Goal: Task Accomplishment & Management: Manage account settings

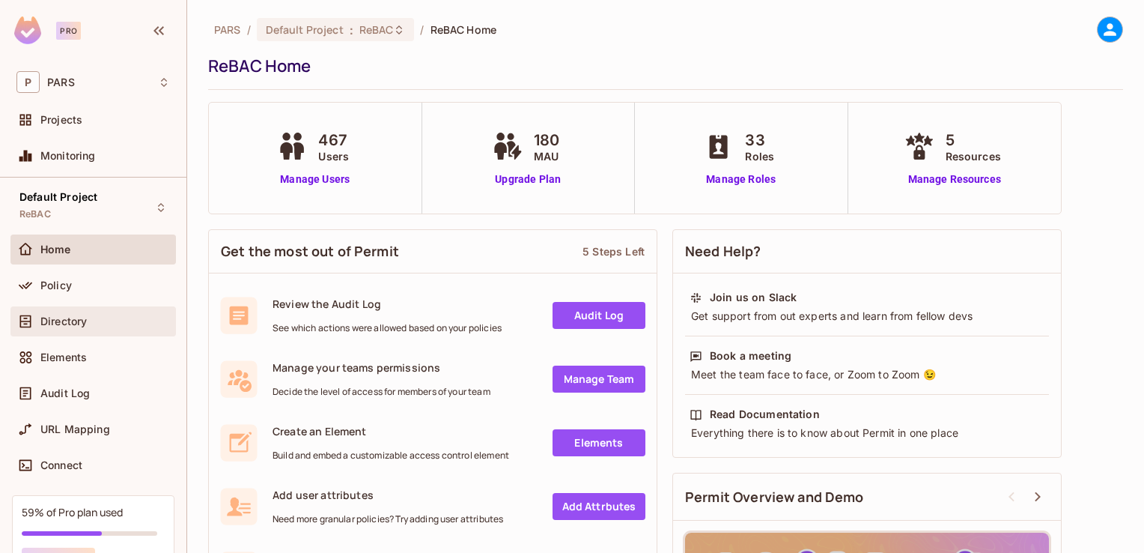
click at [84, 327] on div "Directory" at bounding box center [93, 321] width 154 height 18
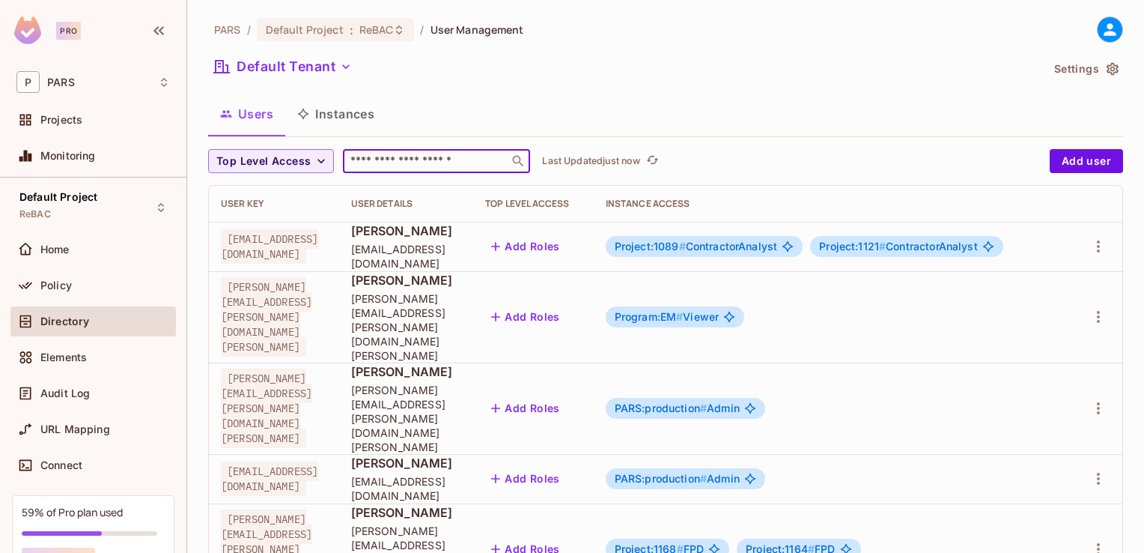
click at [417, 165] on input "text" at bounding box center [425, 161] width 157 height 15
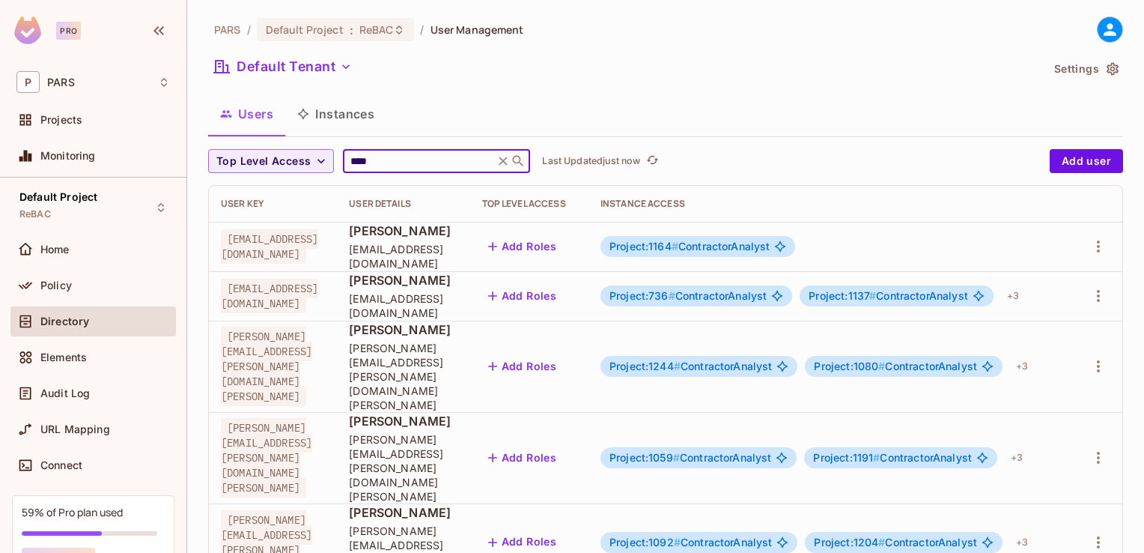
type input "****"
click at [514, 515] on div "PARS / Default Project : ReBAC / User Management Default Tenant Settings Users …" at bounding box center [665, 276] width 957 height 553
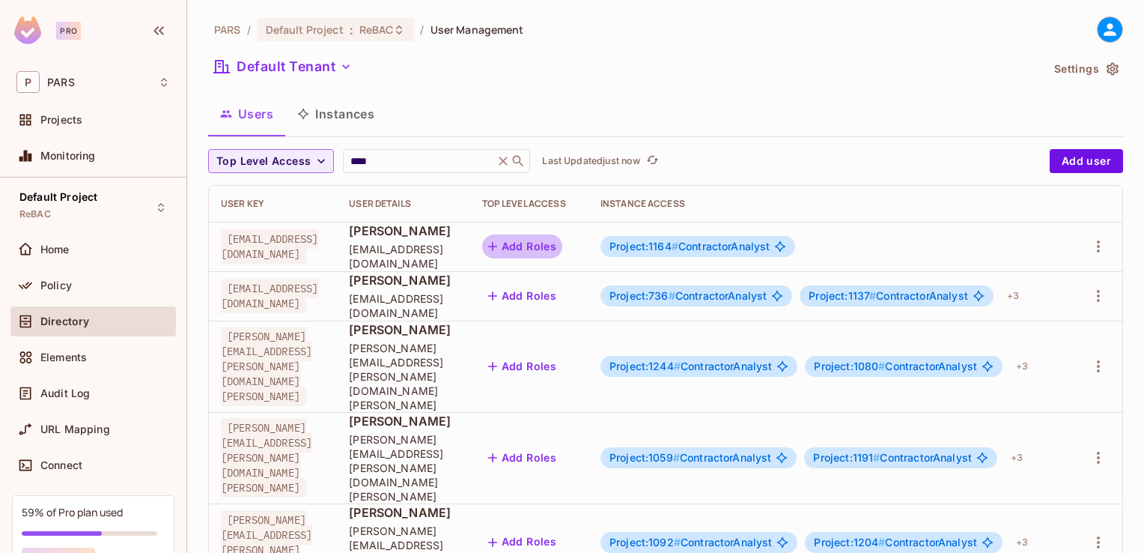
click at [563, 249] on button "Add Roles" at bounding box center [522, 246] width 81 height 24
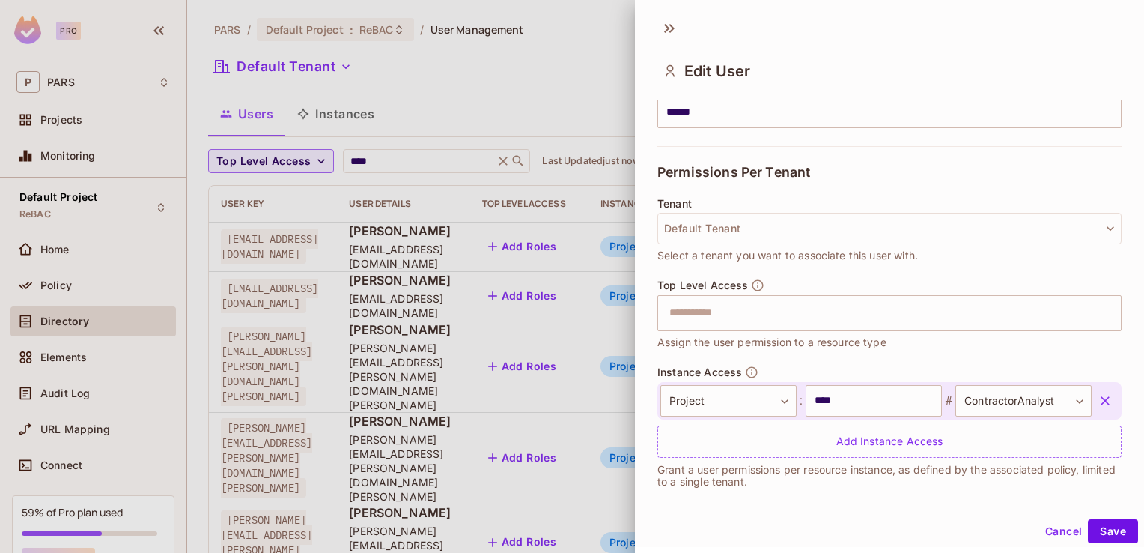
scroll to position [287, 0]
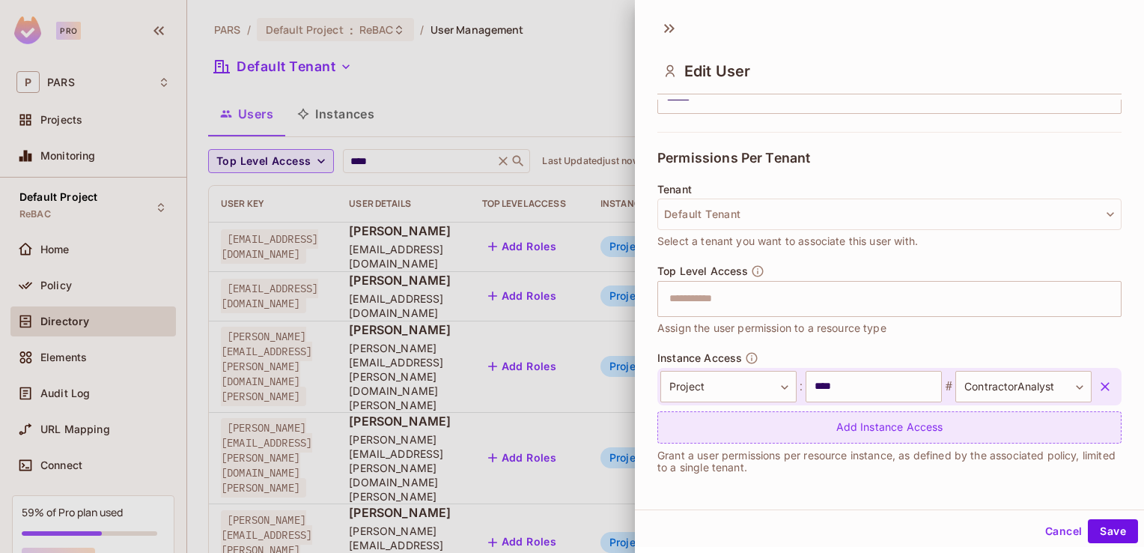
click at [848, 415] on div "Add Instance Access" at bounding box center [890, 427] width 464 height 32
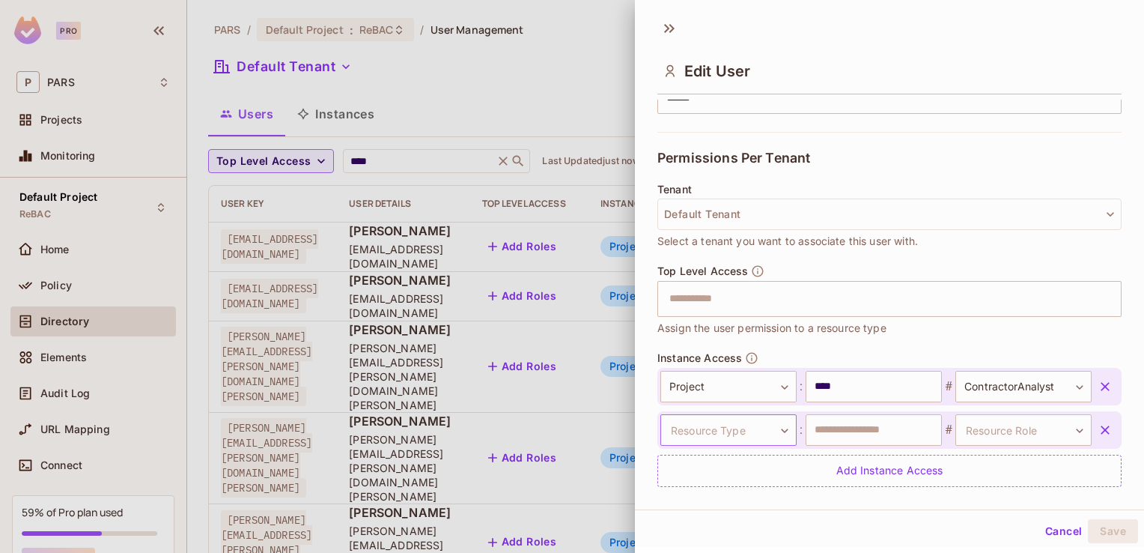
click at [783, 426] on body "Pro P PARS Projects Monitoring Default Project ReBAC Home Policy Directory Elem…" at bounding box center [572, 276] width 1144 height 553
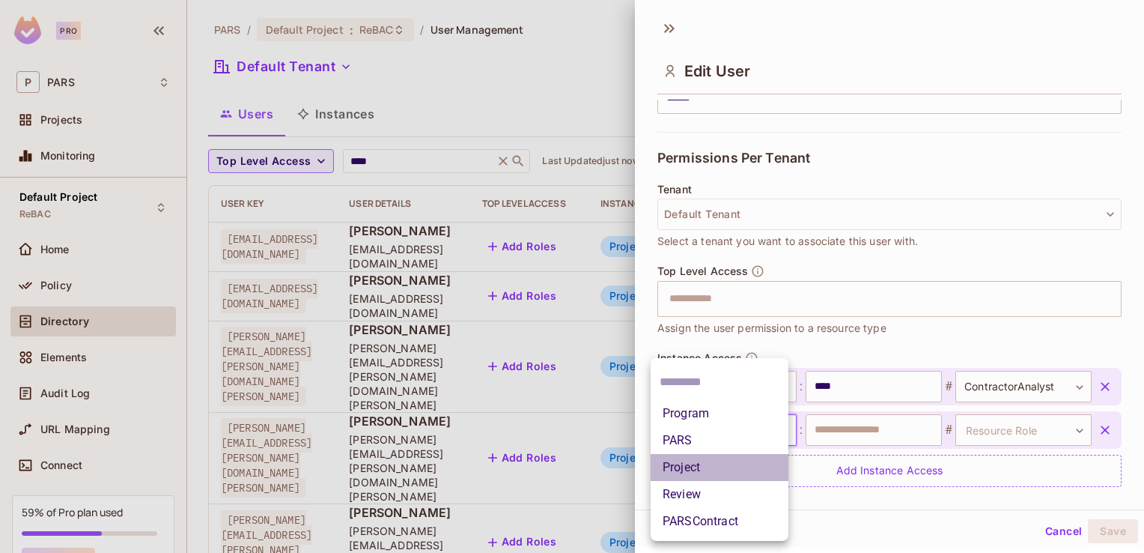
click at [745, 473] on li "Project" at bounding box center [720, 467] width 138 height 27
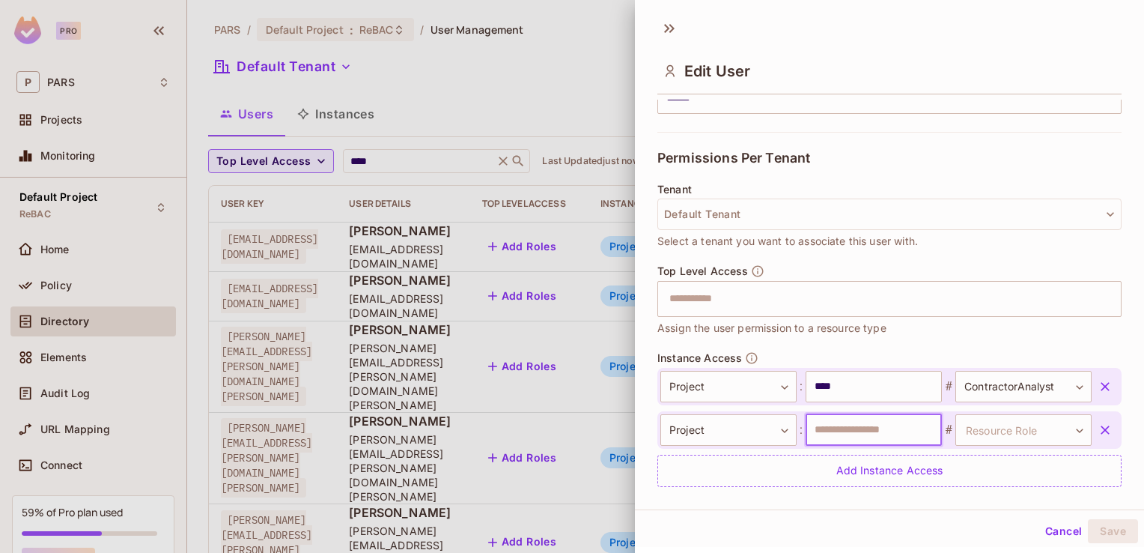
click at [810, 423] on input "text" at bounding box center [874, 429] width 136 height 31
type input "****"
click at [1054, 431] on body "Pro P PARS Projects Monitoring Default Project ReBAC Home Policy Directory Elem…" at bounding box center [572, 276] width 1144 height 553
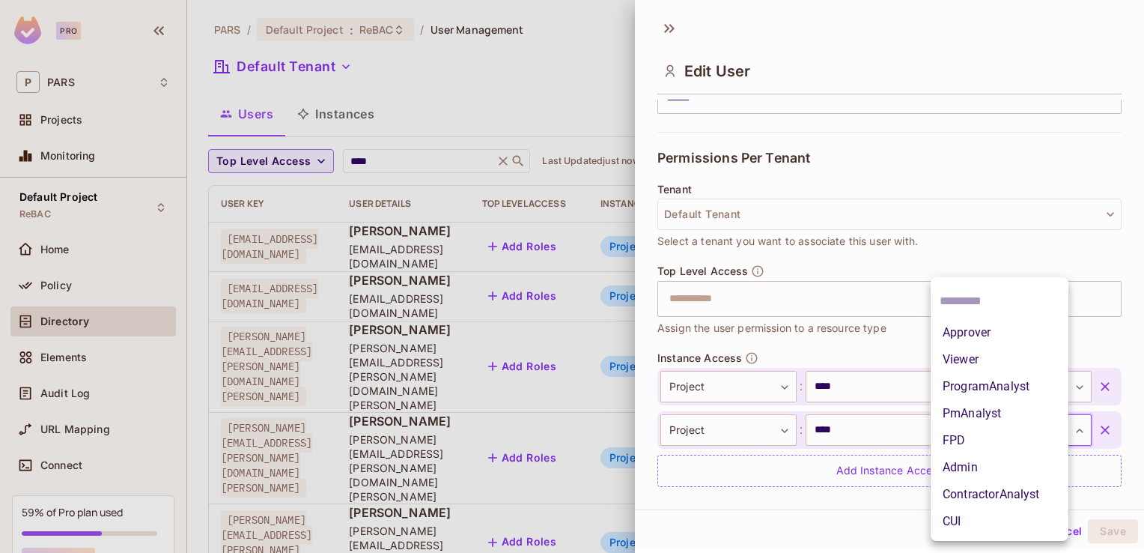
click at [883, 521] on div at bounding box center [572, 276] width 1144 height 553
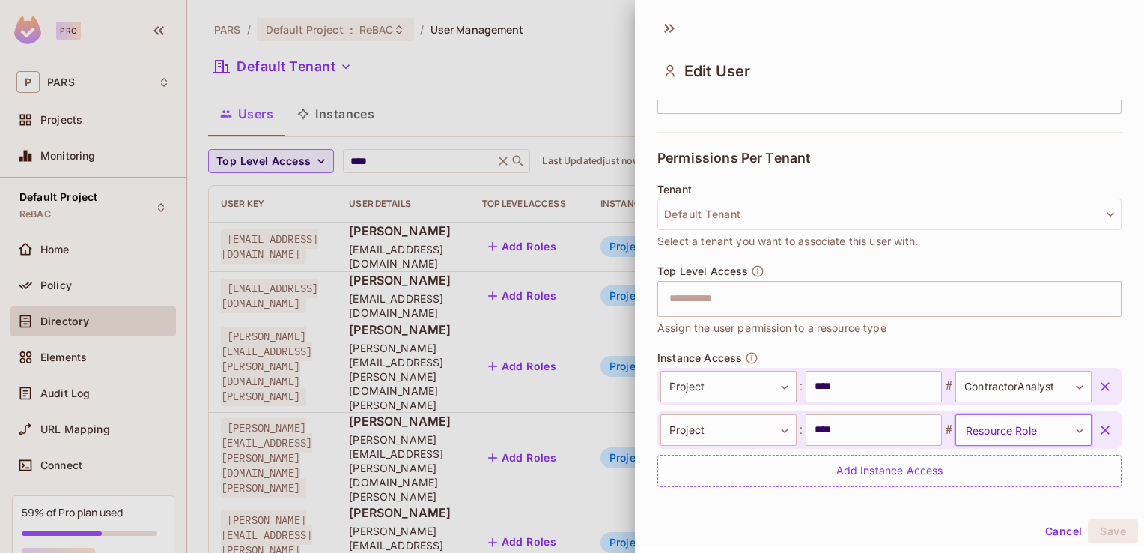
click at [1054, 430] on body "Pro P PARS Projects Monitoring Default Project ReBAC Home Policy Directory Elem…" at bounding box center [572, 276] width 1144 height 553
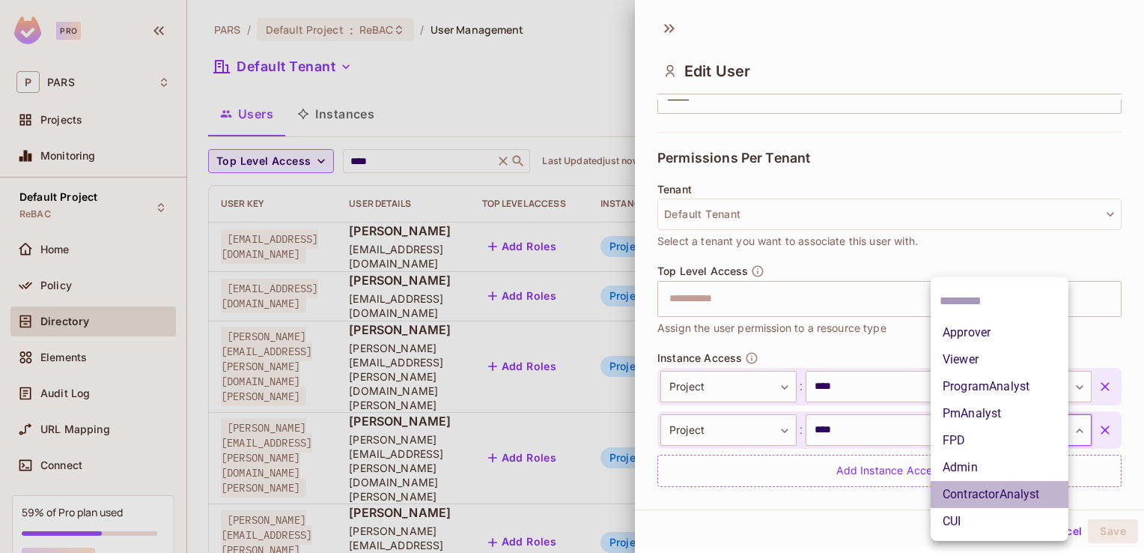
click at [998, 502] on li "ContractorAnalyst" at bounding box center [1000, 494] width 138 height 27
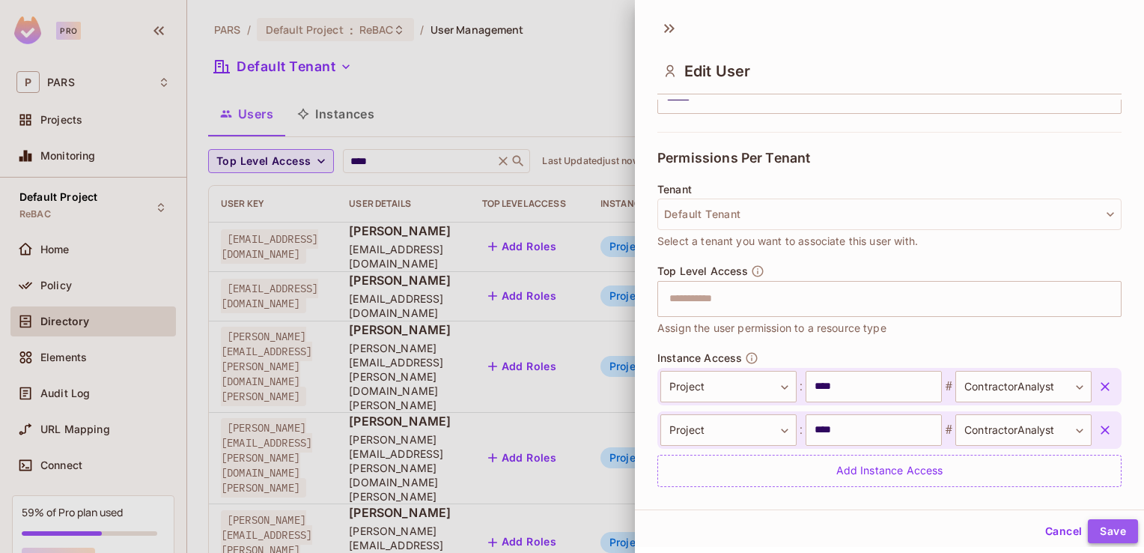
click at [1105, 535] on button "Save" at bounding box center [1113, 531] width 50 height 24
